Goal: Task Accomplishment & Management: Manage account settings

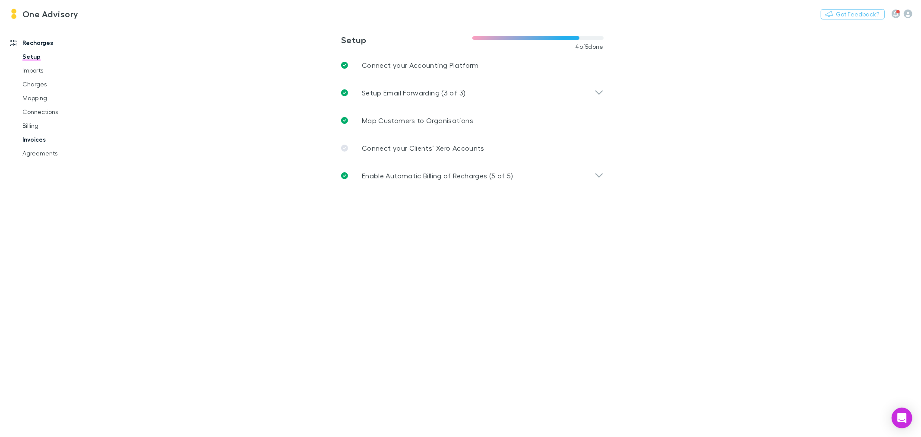
click at [37, 140] on link "Invoices" at bounding box center [66, 140] width 105 height 14
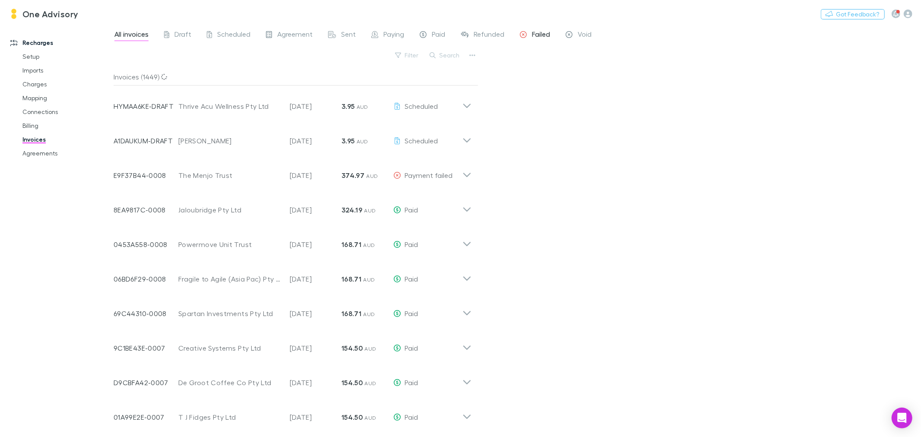
click at [533, 30] on span "Failed" at bounding box center [541, 35] width 18 height 11
click at [584, 32] on span "Void" at bounding box center [585, 35] width 14 height 11
click at [32, 80] on link "Charges" at bounding box center [66, 84] width 105 height 14
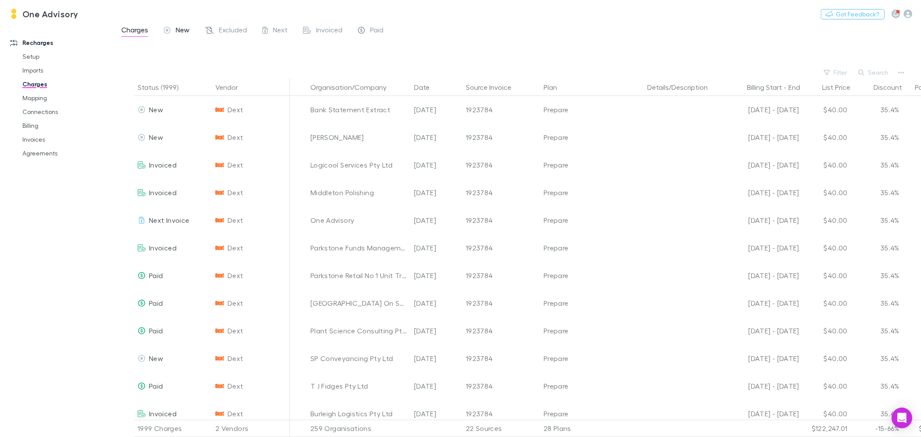
click at [186, 32] on span "New" at bounding box center [183, 30] width 14 height 11
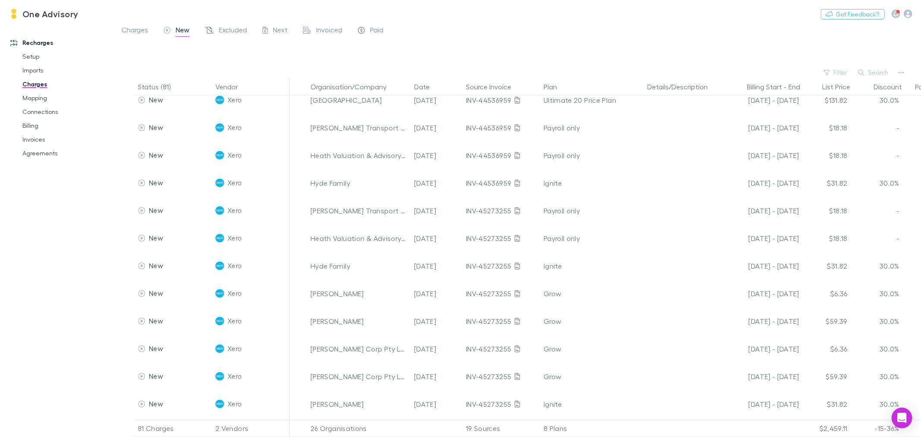
scroll to position [1775, 0]
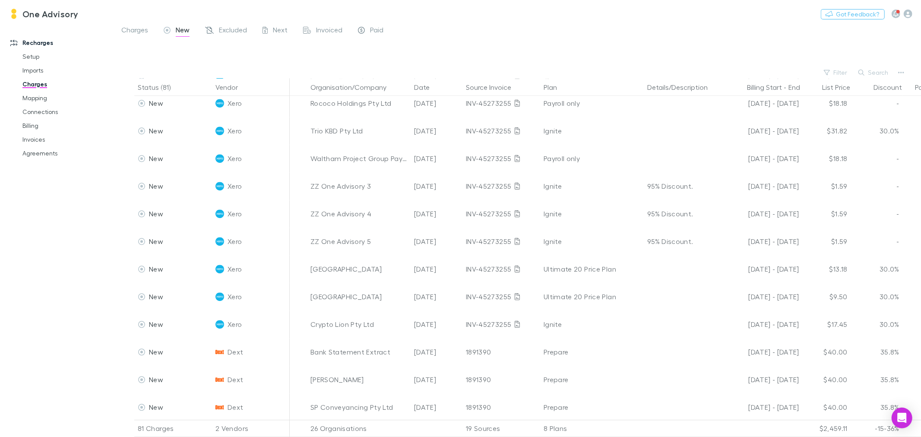
click at [183, 26] on span "New" at bounding box center [183, 30] width 14 height 11
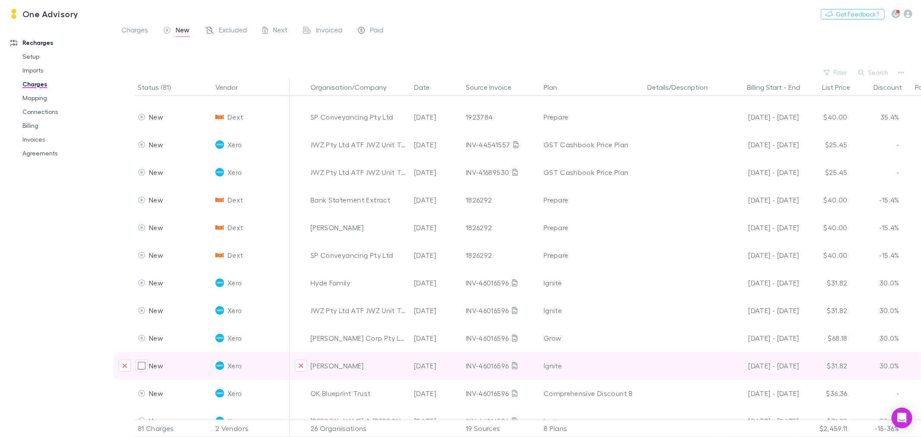
scroll to position [96, 0]
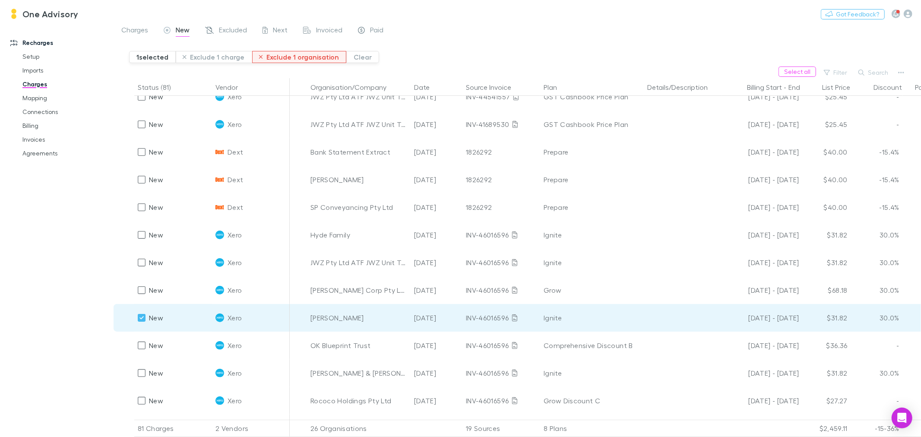
click at [299, 60] on button "Exclude 1 organisation" at bounding box center [299, 57] width 95 height 12
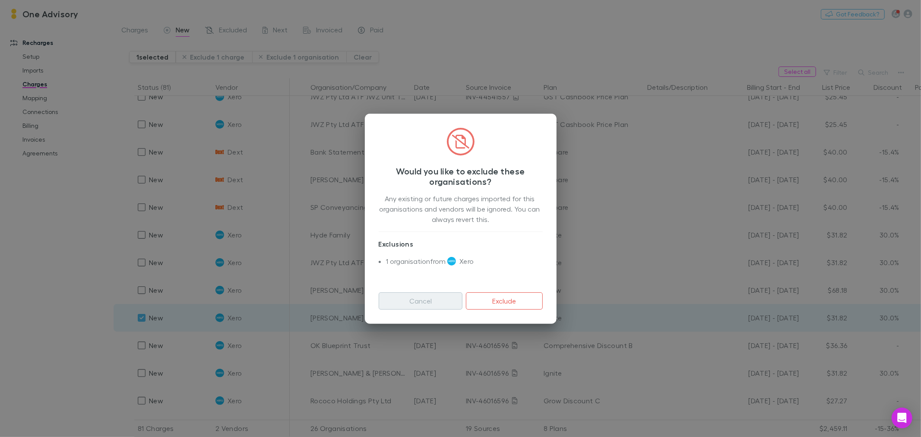
click at [427, 298] on button "Cancel" at bounding box center [421, 300] width 84 height 17
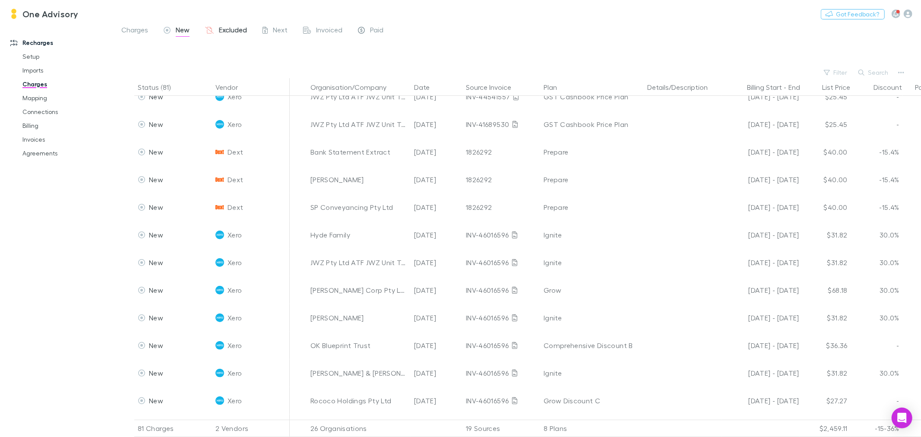
click at [237, 29] on span "Excluded" at bounding box center [233, 30] width 28 height 11
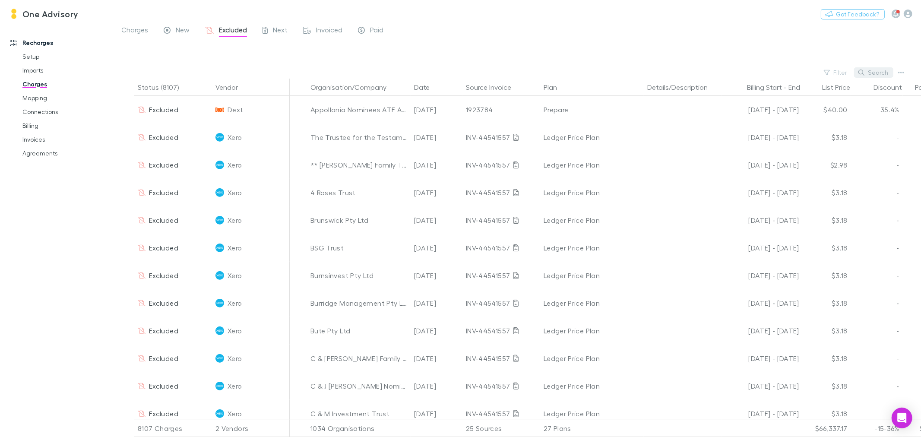
click at [877, 73] on button "Search" at bounding box center [873, 72] width 39 height 10
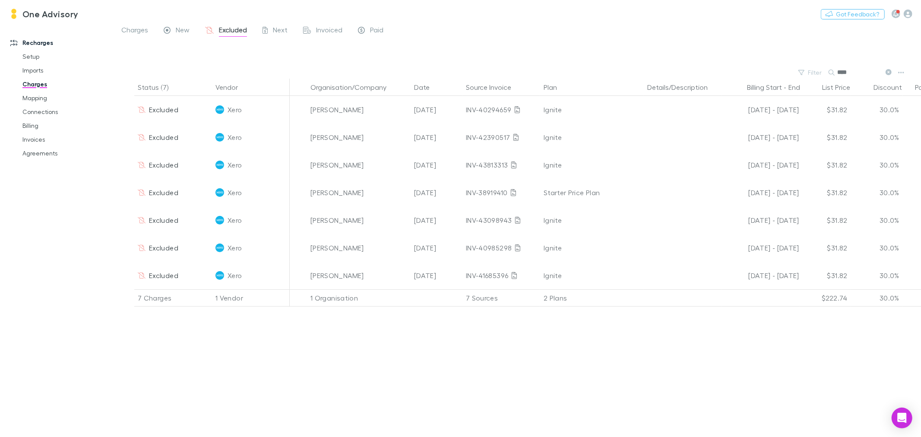
type input "****"
click at [179, 27] on span "New" at bounding box center [183, 30] width 14 height 11
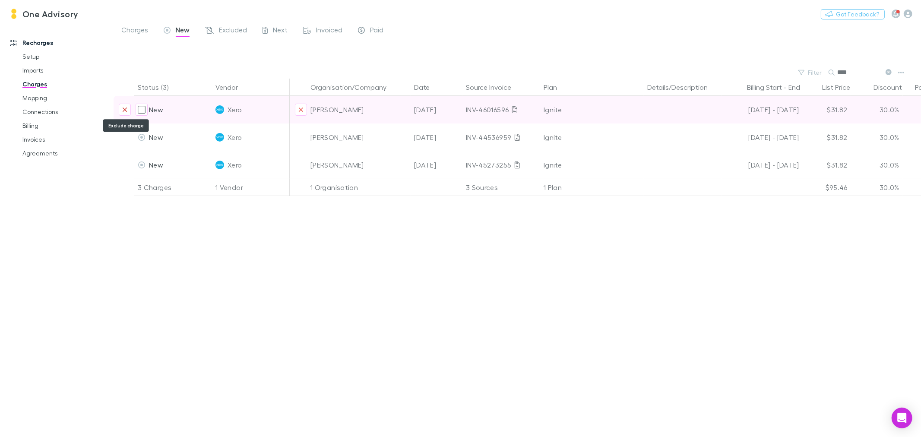
click at [125, 109] on icon "Exclude charge" at bounding box center [125, 109] width 4 height 4
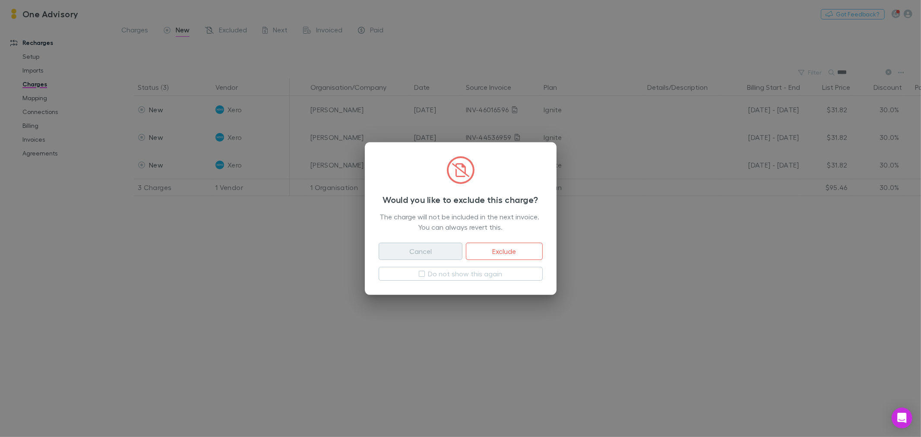
click at [399, 249] on button "Cancel" at bounding box center [421, 251] width 84 height 17
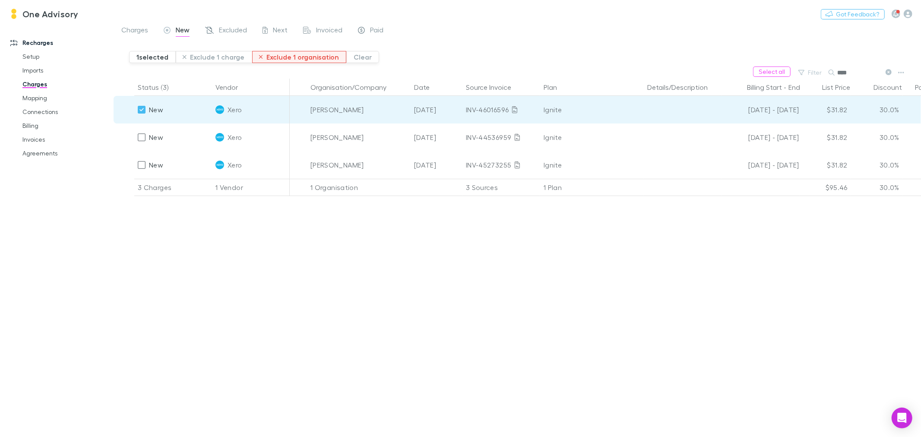
click at [290, 57] on button "Exclude 1 organisation" at bounding box center [299, 57] width 95 height 12
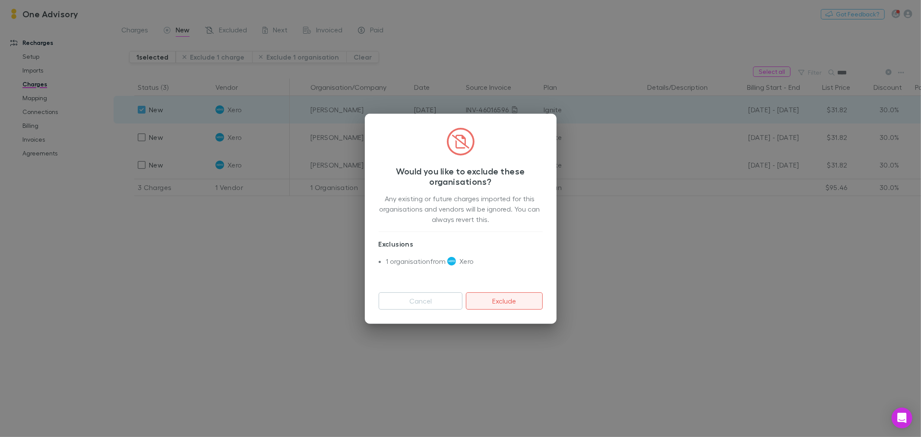
click at [492, 296] on button "Exclude" at bounding box center [504, 300] width 76 height 17
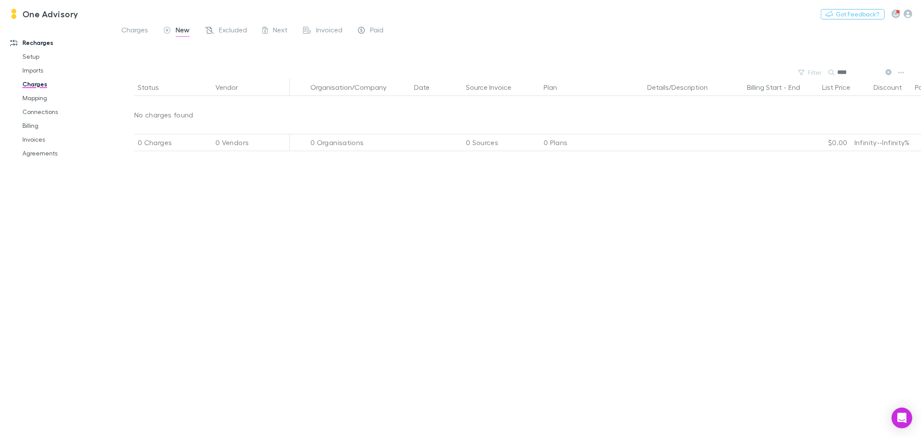
click at [889, 71] on icon at bounding box center [888, 72] width 6 height 6
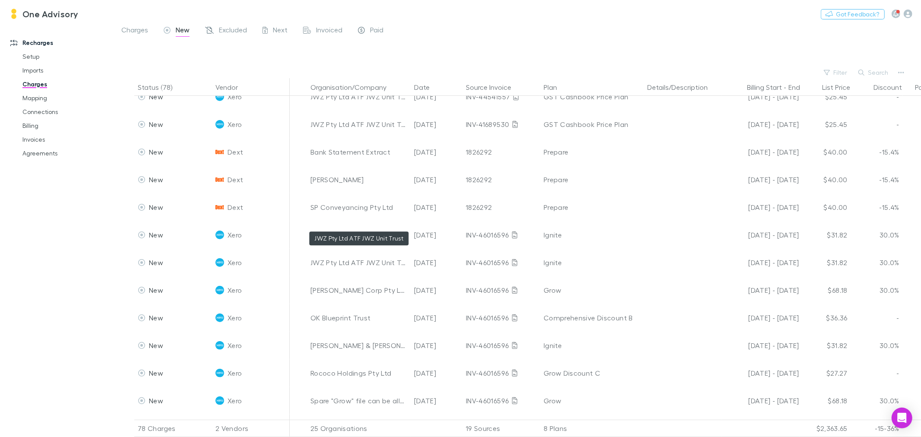
scroll to position [383, 0]
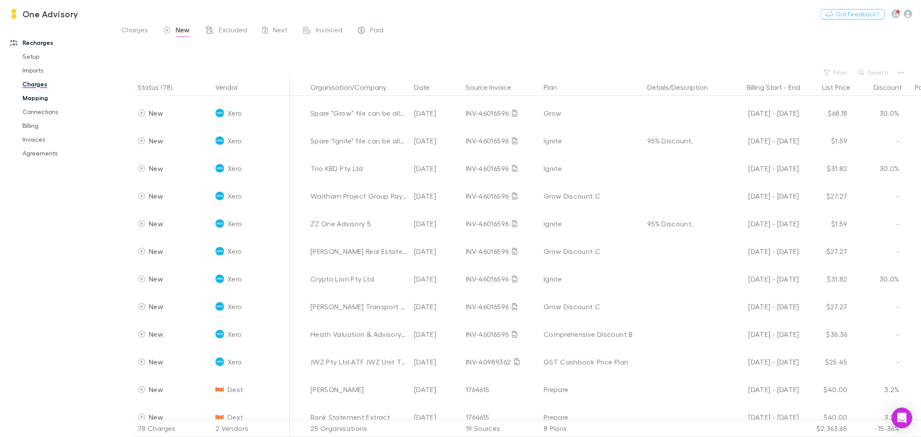
click at [32, 98] on link "Mapping" at bounding box center [66, 98] width 105 height 14
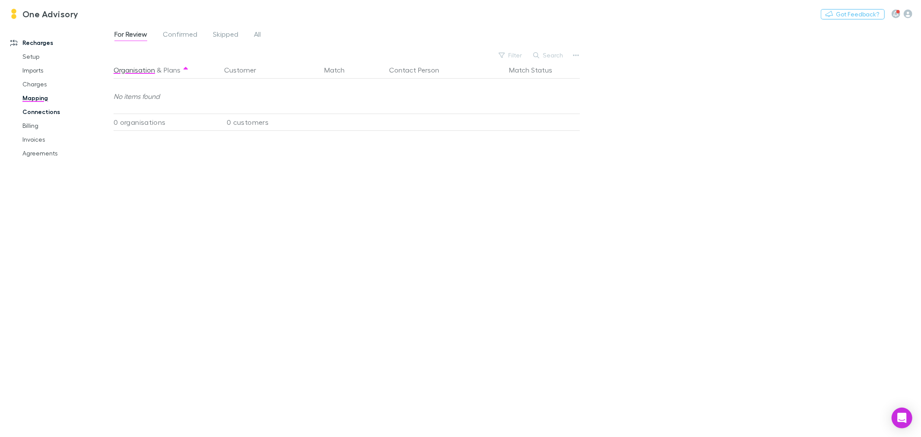
click at [32, 109] on link "Connections" at bounding box center [66, 112] width 105 height 14
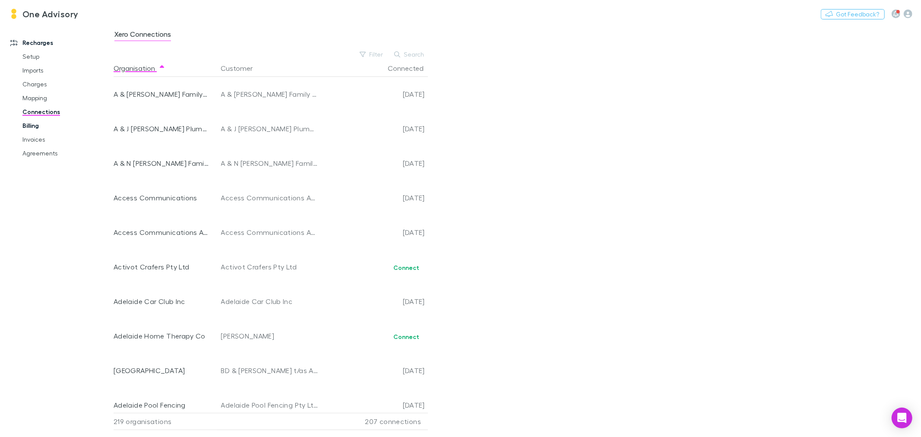
click at [32, 128] on link "Billing" at bounding box center [66, 126] width 105 height 14
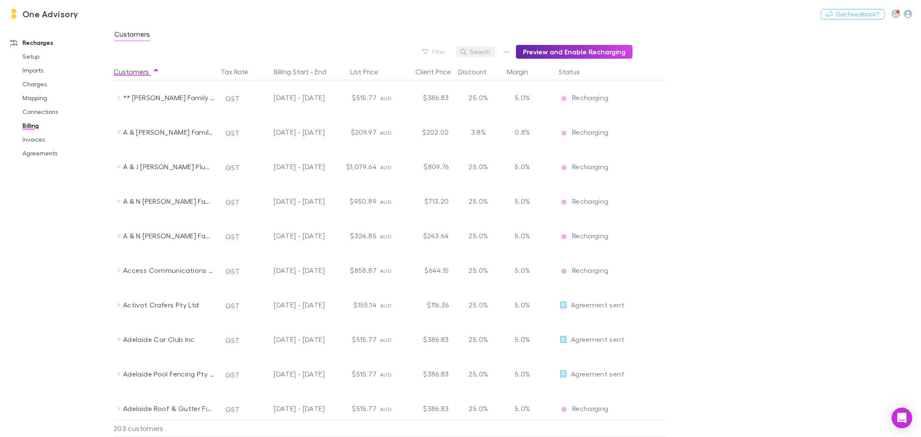
click at [476, 50] on button "Search" at bounding box center [475, 52] width 39 height 10
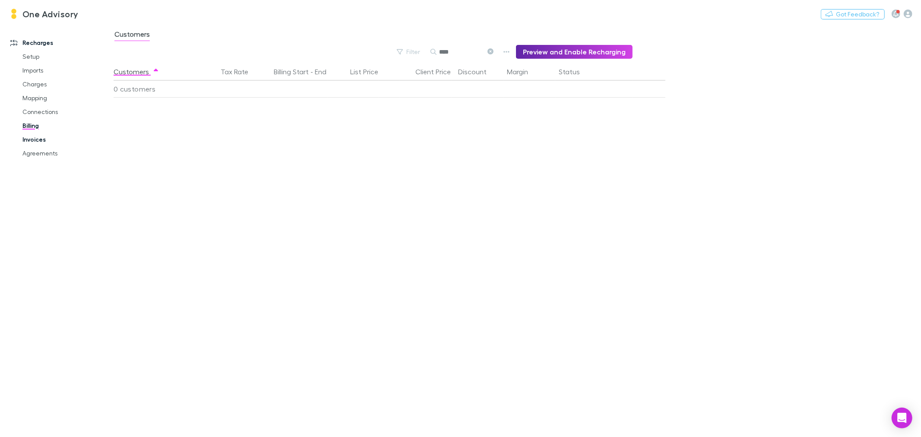
type input "****"
click at [37, 139] on link "Invoices" at bounding box center [66, 140] width 105 height 14
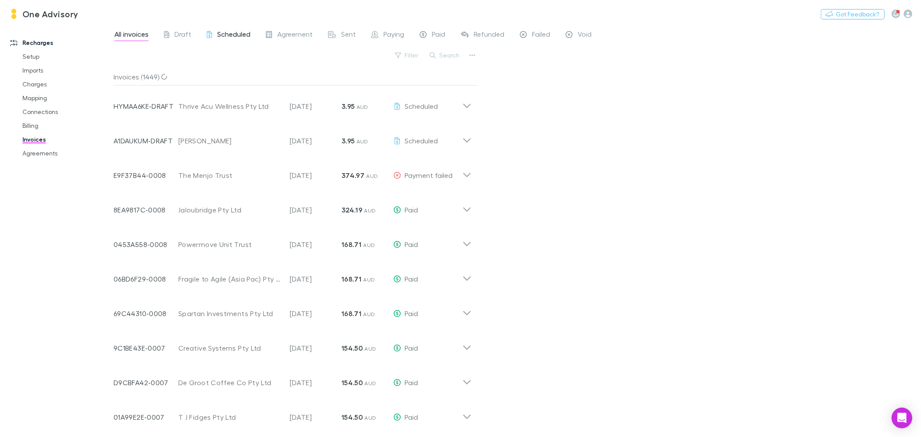
click at [226, 35] on span "Scheduled" at bounding box center [233, 35] width 33 height 11
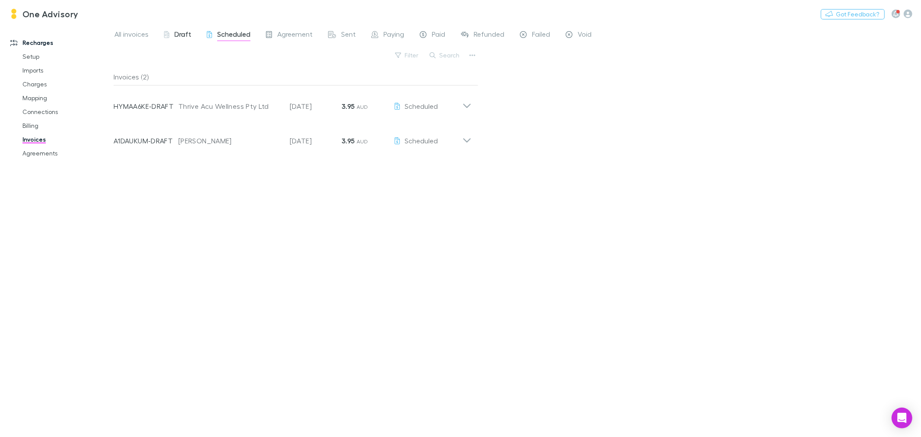
click at [184, 32] on span "Draft" at bounding box center [182, 35] width 17 height 11
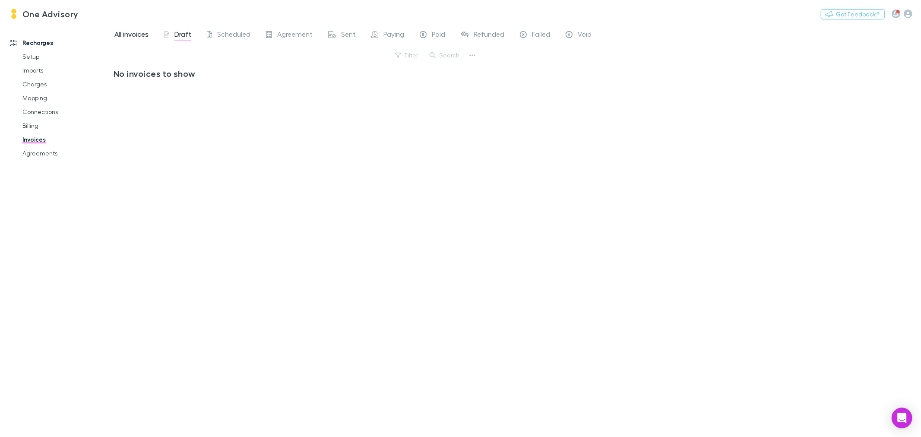
click at [134, 36] on span "All invoices" at bounding box center [131, 35] width 34 height 11
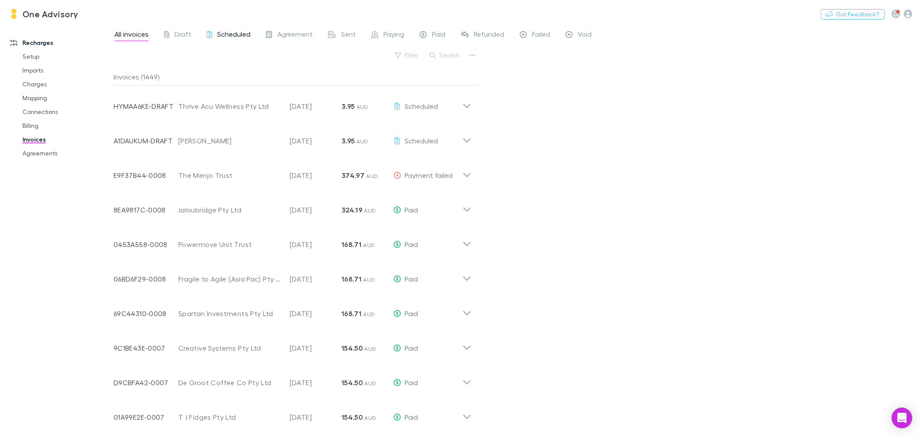
click at [240, 33] on span "Scheduled" at bounding box center [233, 35] width 33 height 11
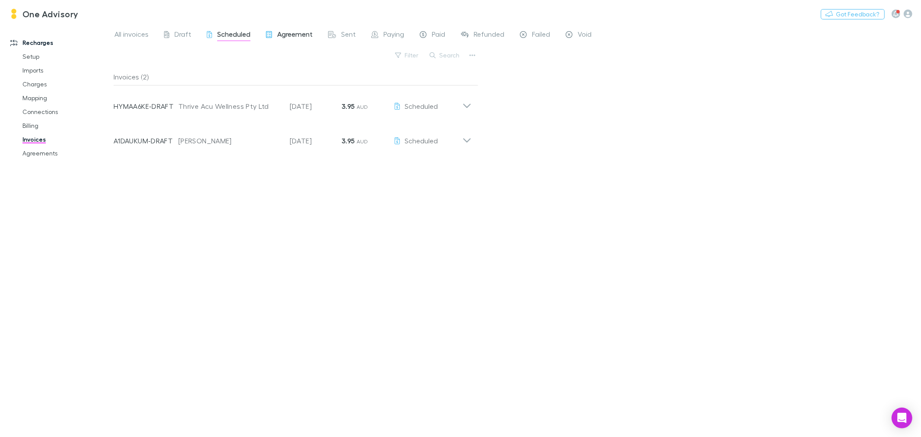
click at [303, 36] on span "Agreement" at bounding box center [294, 35] width 35 height 11
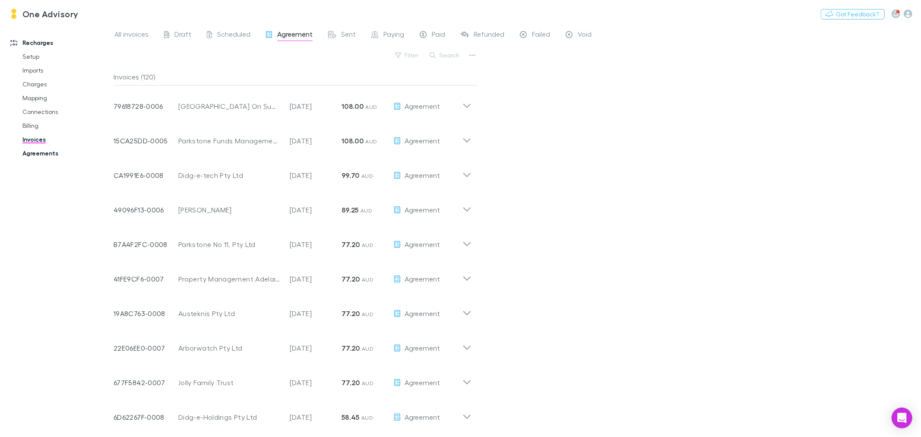
click at [44, 154] on link "Agreements" at bounding box center [66, 153] width 105 height 14
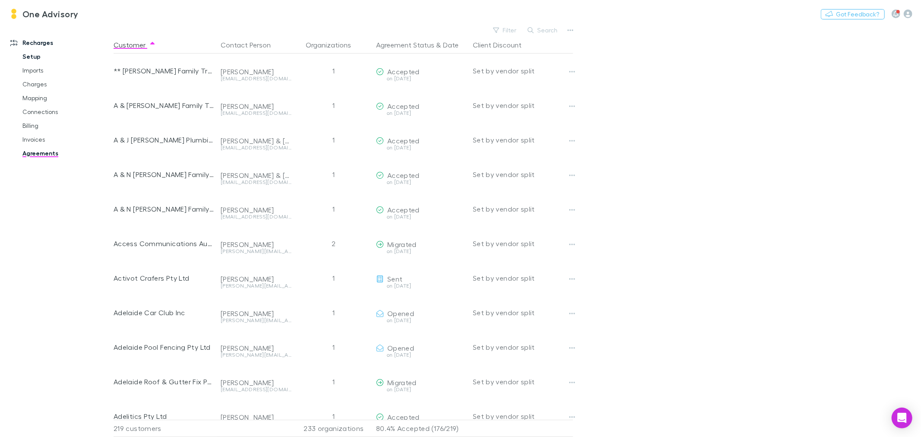
click at [36, 55] on link "Setup" at bounding box center [66, 57] width 105 height 14
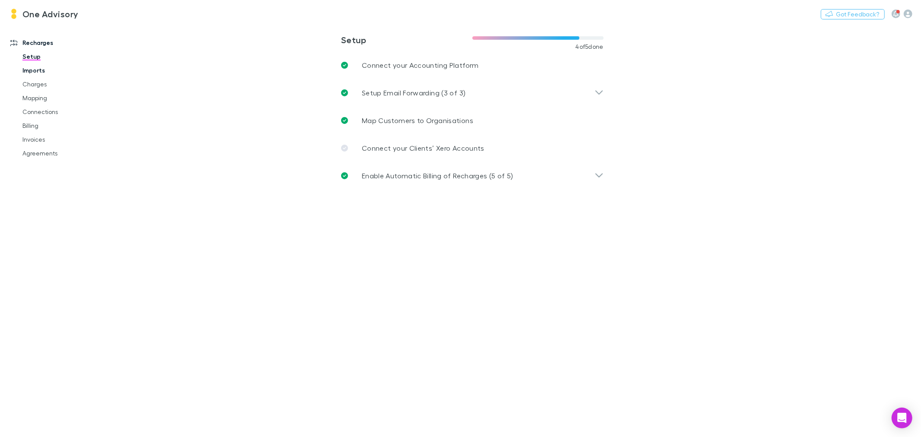
click at [33, 70] on link "Imports" at bounding box center [66, 70] width 105 height 14
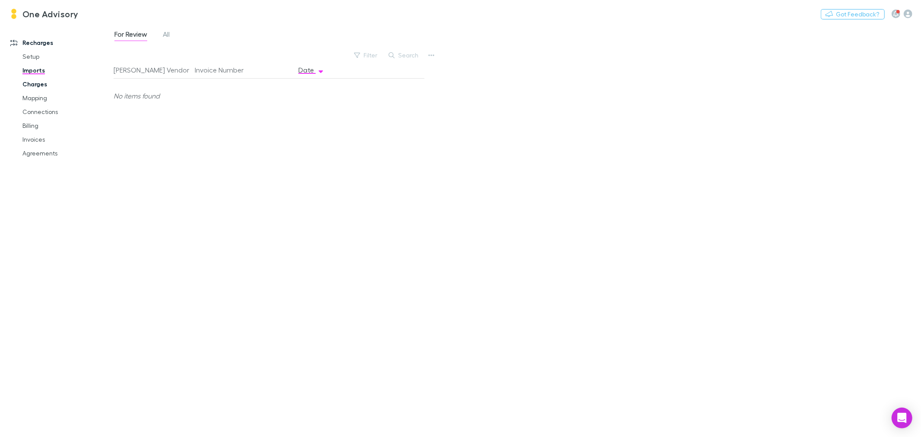
click at [34, 85] on link "Charges" at bounding box center [66, 84] width 105 height 14
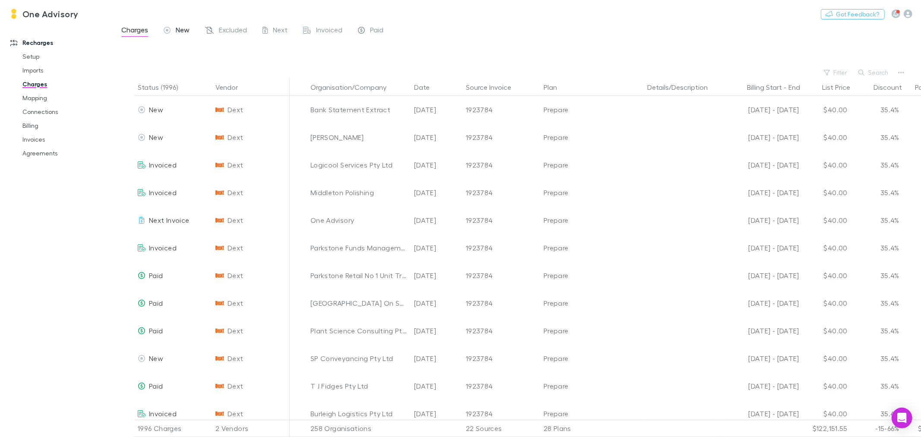
click at [185, 28] on span "New" at bounding box center [183, 30] width 14 height 11
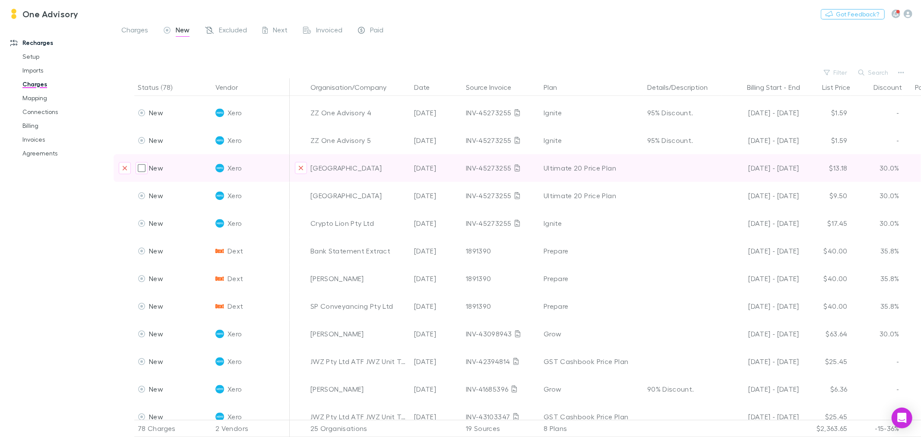
scroll to position [1841, 0]
